Goal: Find specific fact: Find specific fact

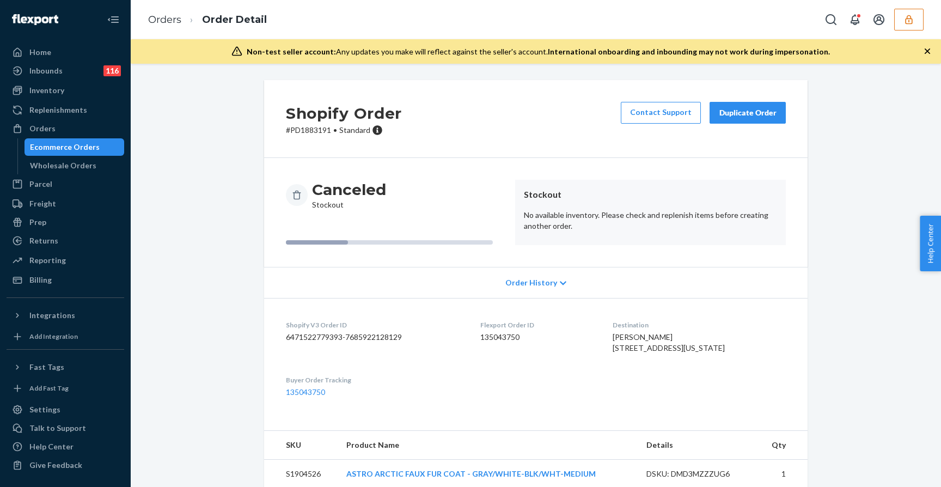
scroll to position [36, 0]
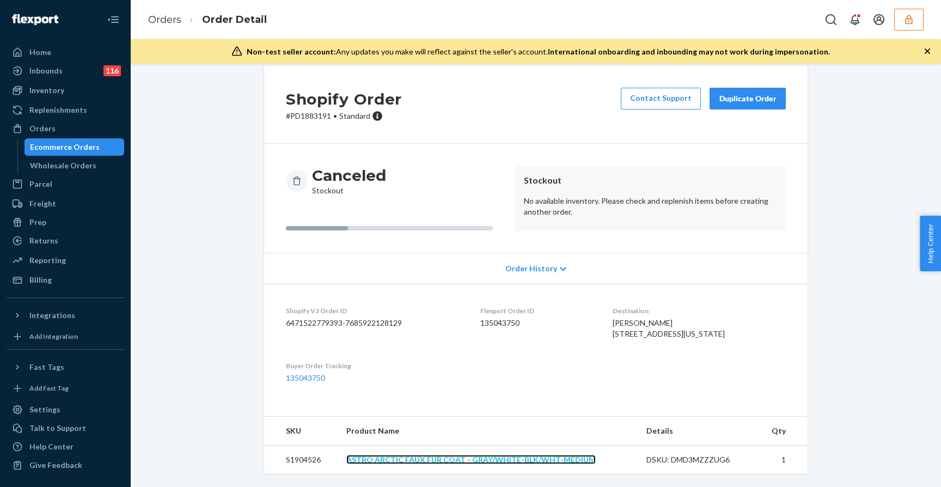
click at [415, 459] on link "ASTRO ARCTIC FAUX FUR COAT - GRAY/WHITE-BLK/WHT-MEDIUM" at bounding box center [470, 458] width 249 height 9
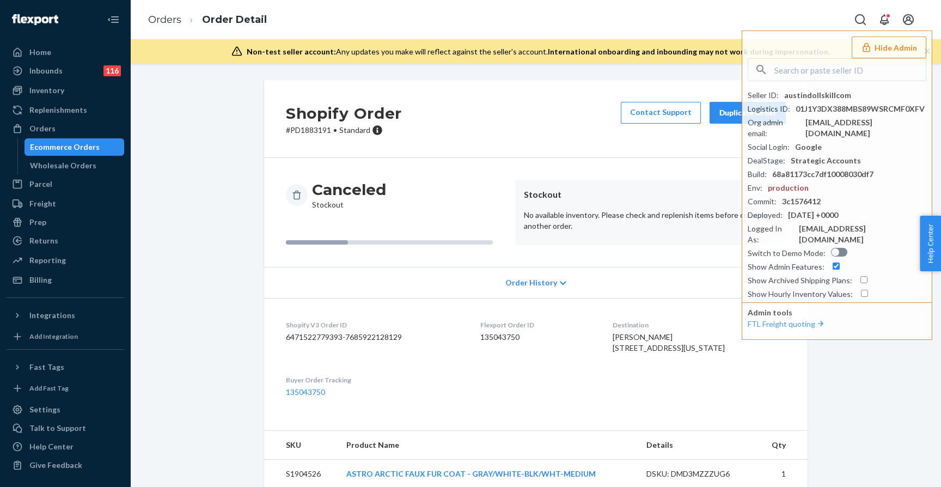
click at [311, 129] on p "# PD1883191 • Standard" at bounding box center [344, 130] width 116 height 11
copy p "PD1883191"
